Goal: Task Accomplishment & Management: Use online tool/utility

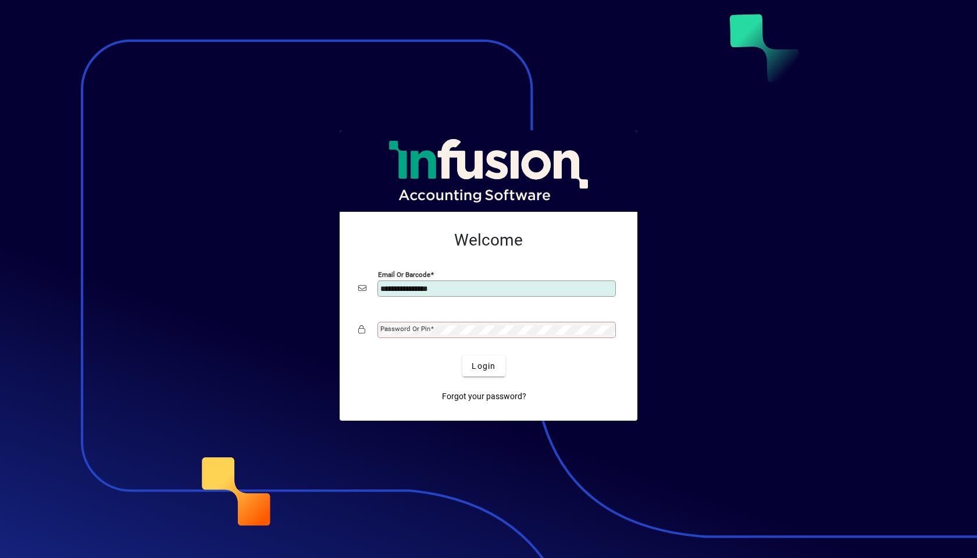
type input "**********"
click at [487, 369] on span "Login" at bounding box center [484, 366] width 24 height 12
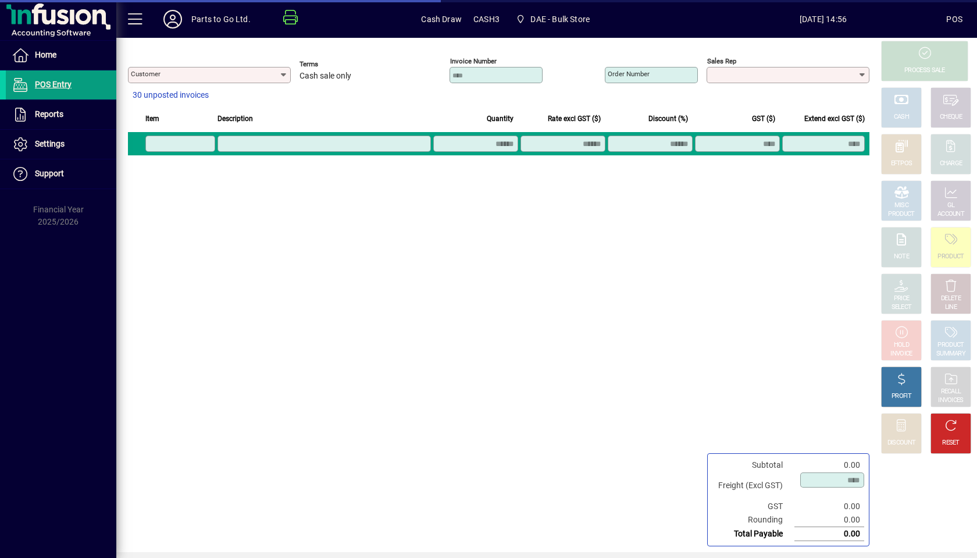
type input "**********"
